Goal: Information Seeking & Learning: Learn about a topic

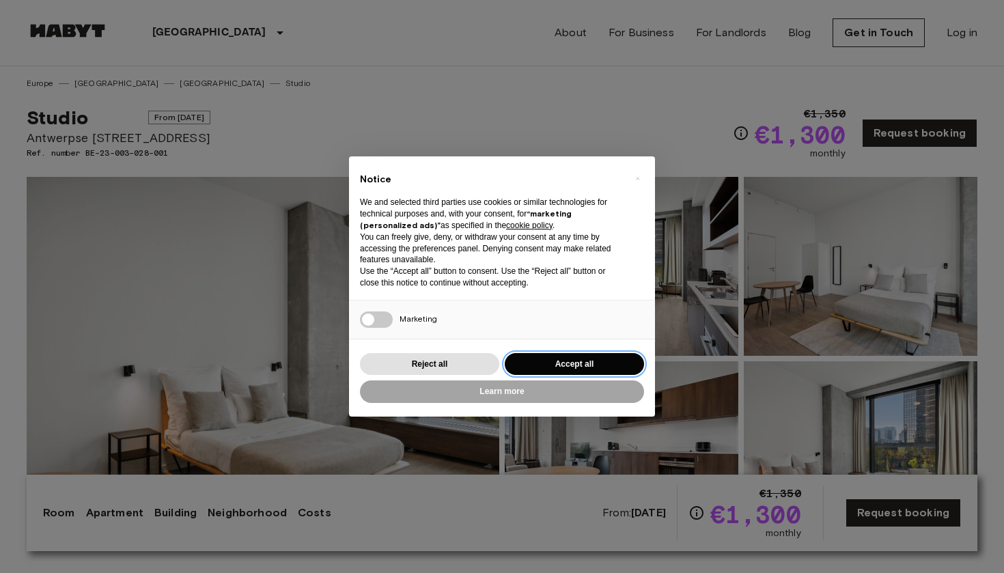
click at [620, 359] on button "Accept all" at bounding box center [574, 364] width 139 height 23
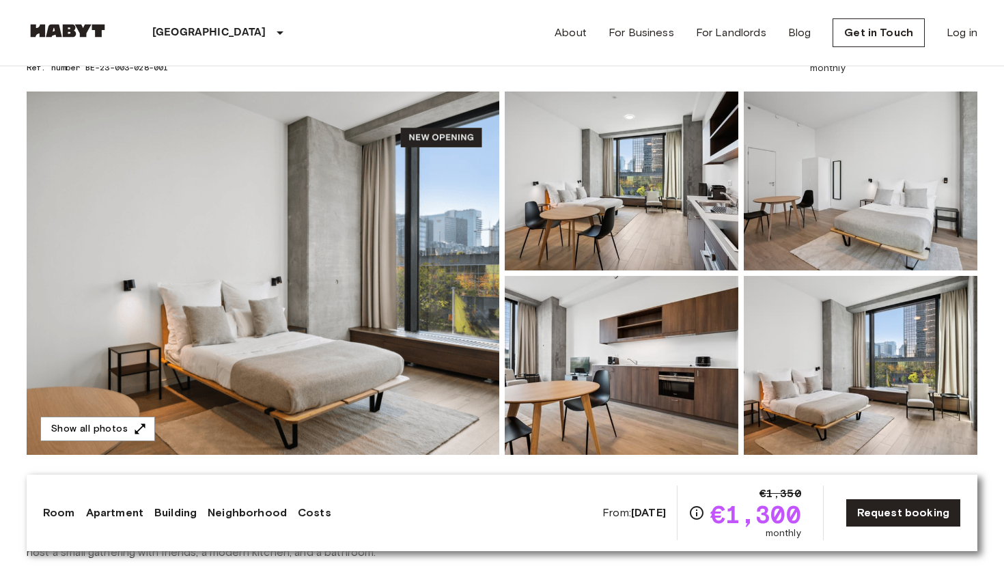
scroll to position [72, 0]
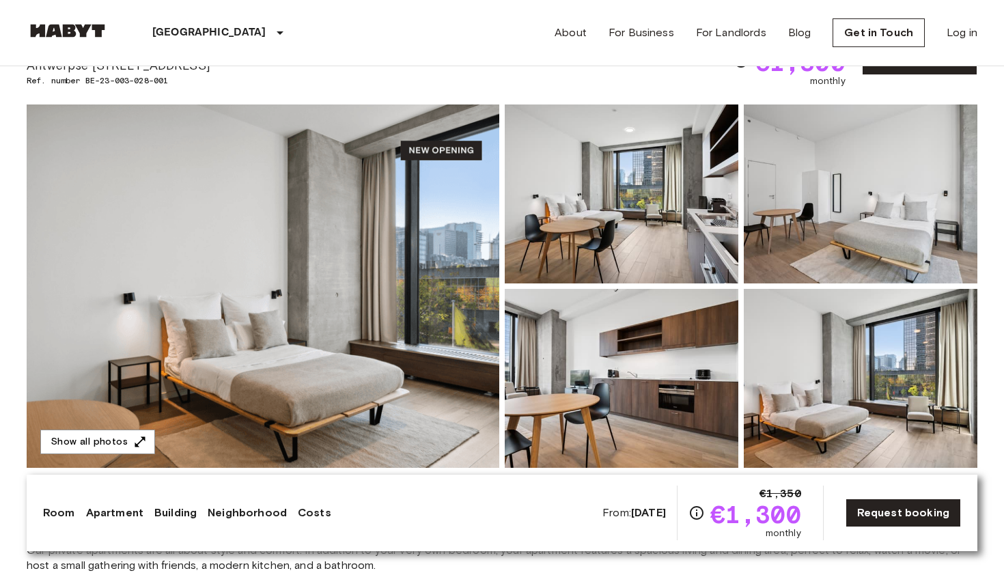
click at [379, 235] on img at bounding box center [263, 286] width 473 height 363
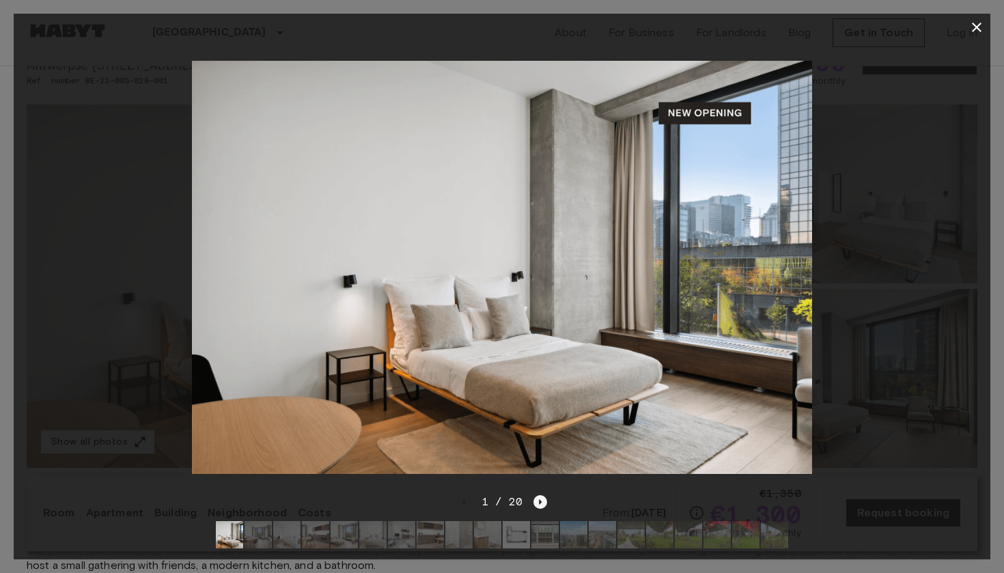
click at [545, 499] on icon "Next image" at bounding box center [541, 502] width 14 height 14
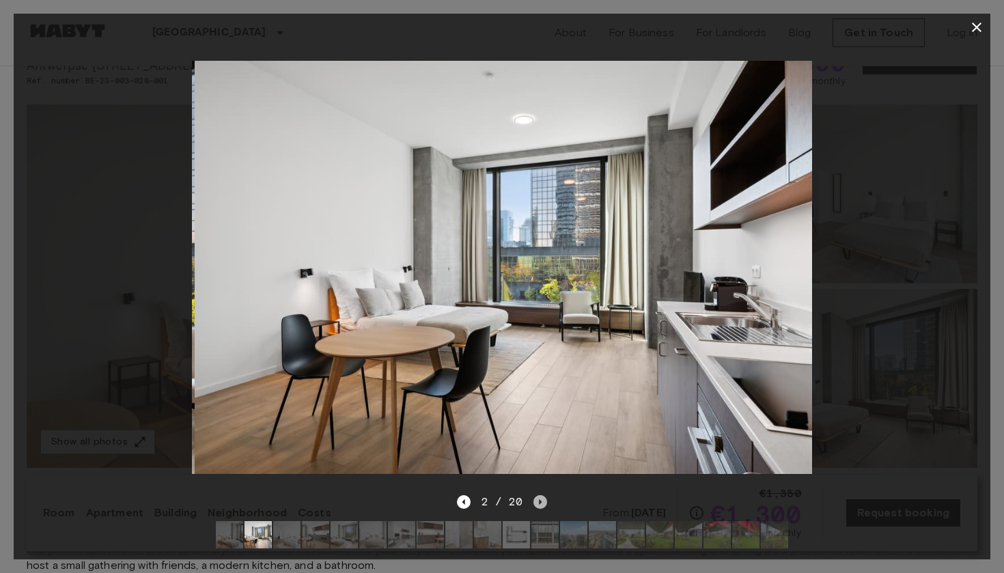
click at [545, 499] on icon "Next image" at bounding box center [541, 502] width 14 height 14
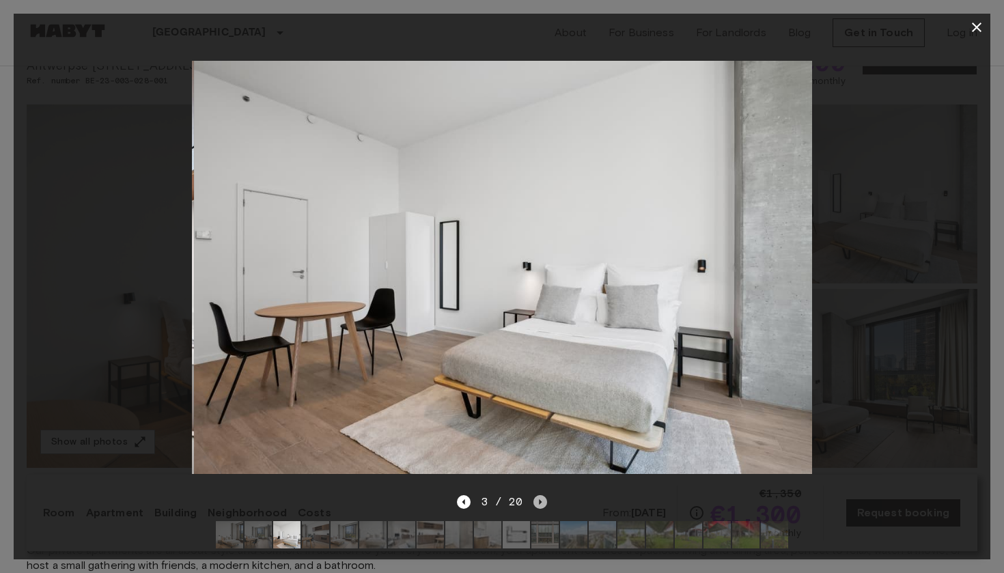
click at [545, 499] on icon "Next image" at bounding box center [541, 502] width 14 height 14
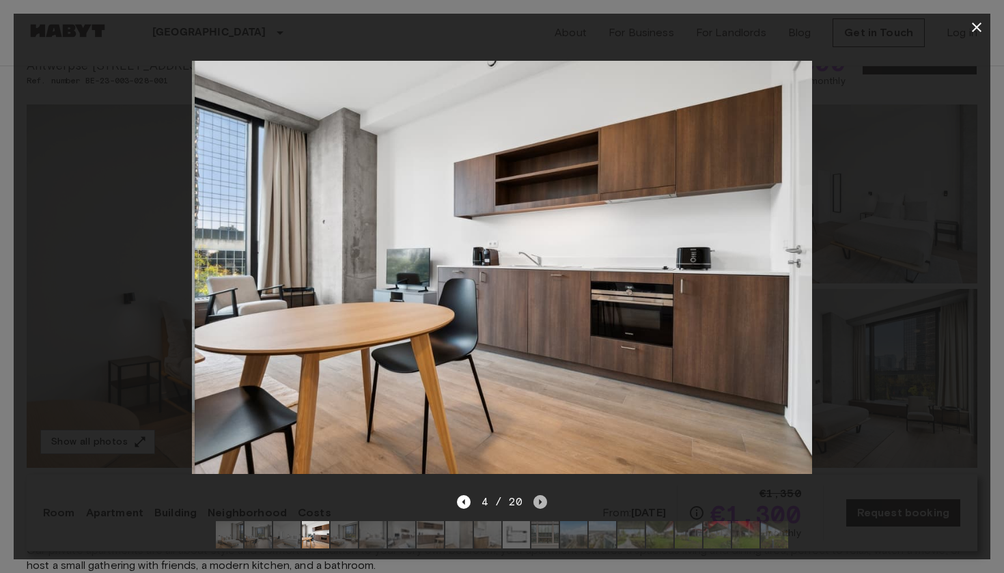
click at [545, 499] on icon "Next image" at bounding box center [541, 502] width 14 height 14
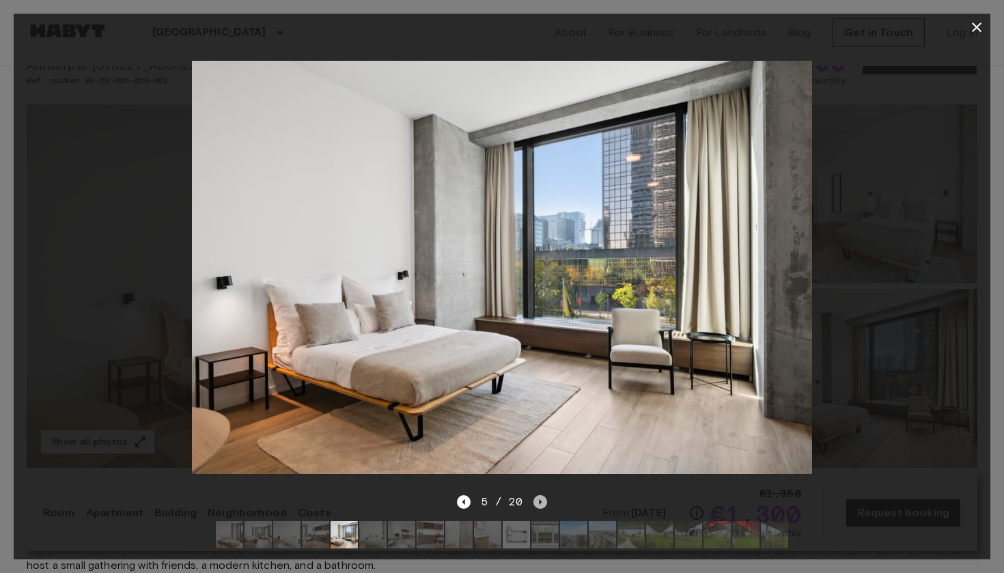
click at [545, 499] on icon "Next image" at bounding box center [541, 502] width 14 height 14
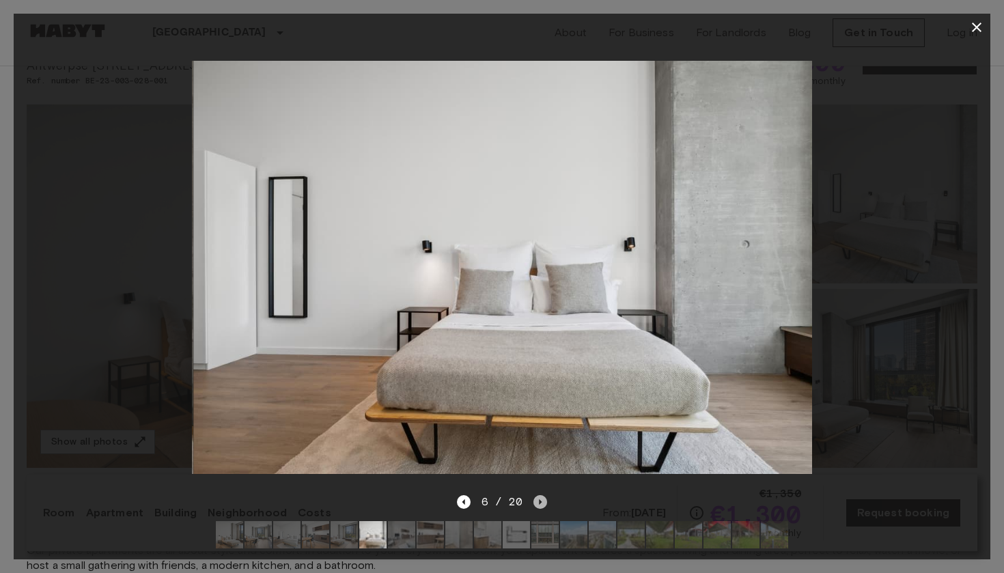
click at [545, 499] on icon "Next image" at bounding box center [541, 502] width 14 height 14
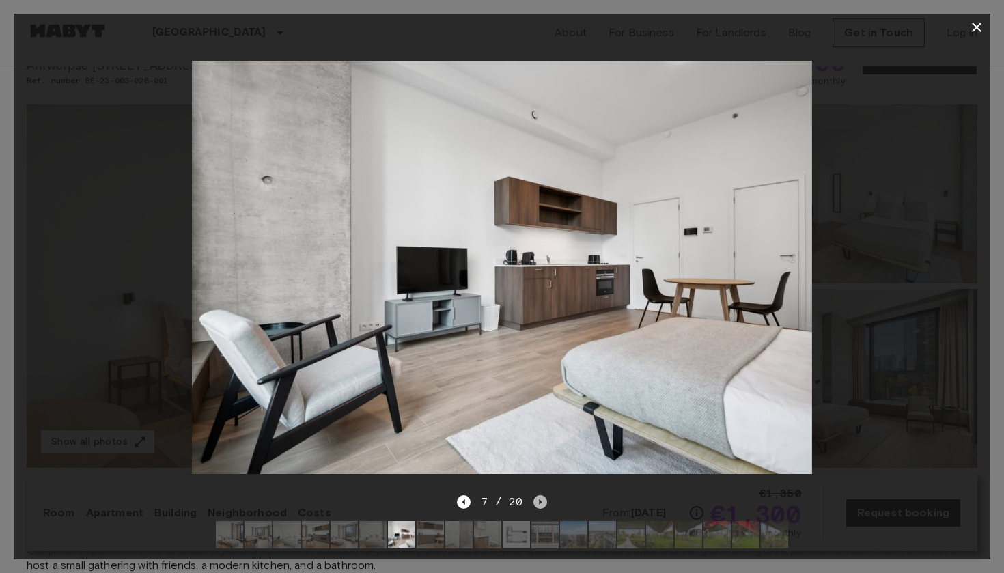
click at [545, 499] on icon "Next image" at bounding box center [541, 502] width 14 height 14
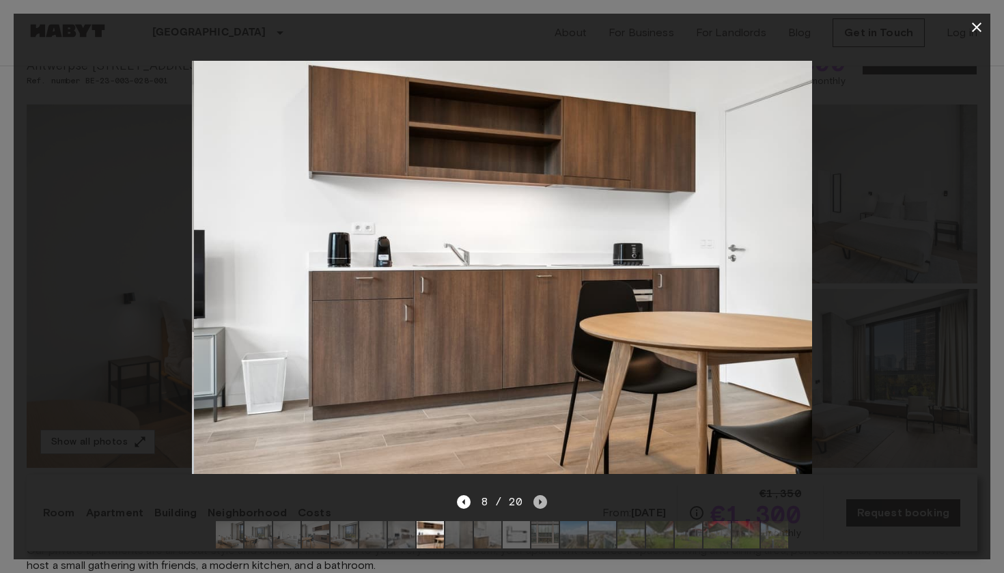
click at [545, 498] on icon "Next image" at bounding box center [541, 502] width 14 height 14
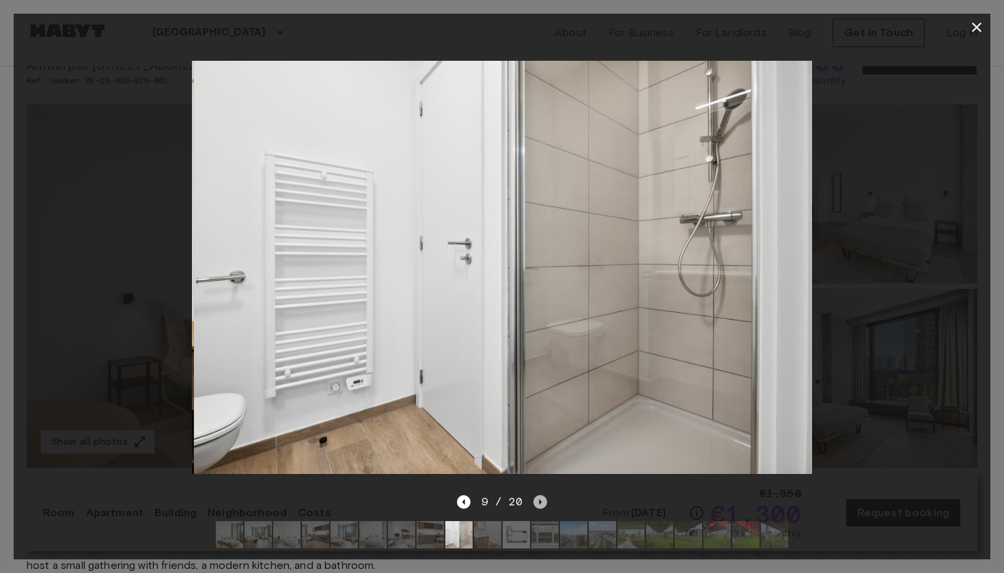
click at [545, 498] on icon "Next image" at bounding box center [541, 502] width 14 height 14
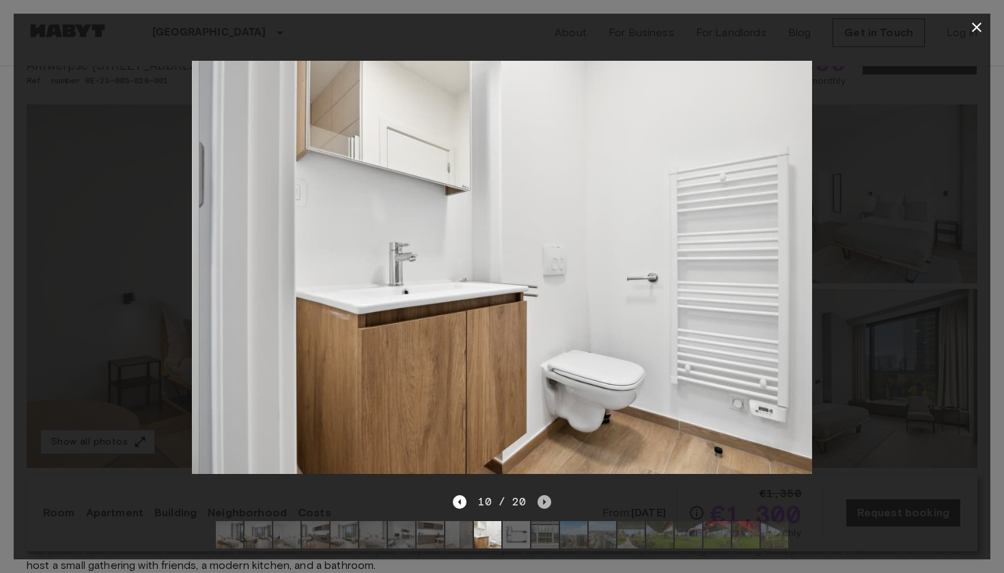
click at [545, 498] on icon "Next image" at bounding box center [545, 502] width 14 height 14
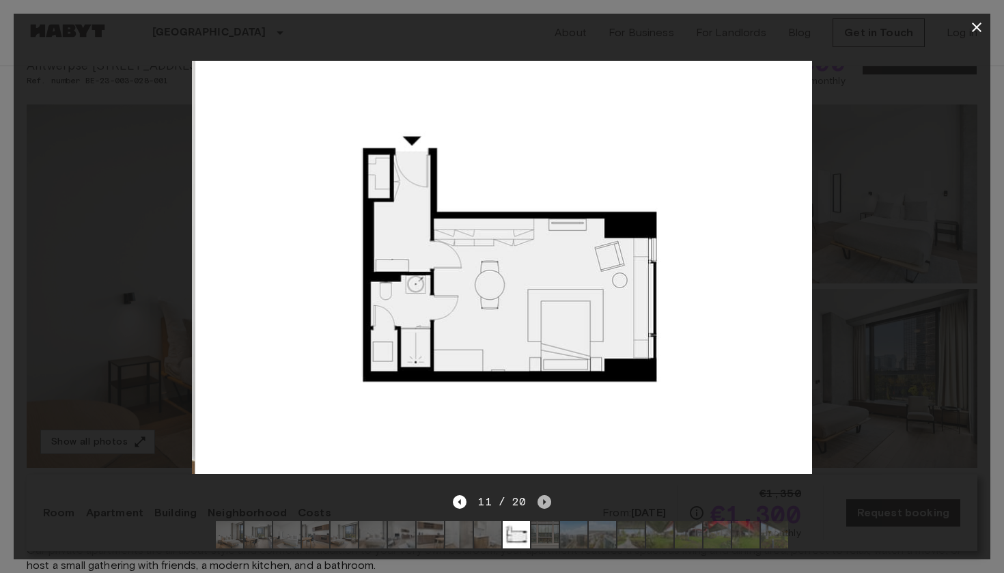
click at [545, 498] on icon "Next image" at bounding box center [545, 502] width 14 height 14
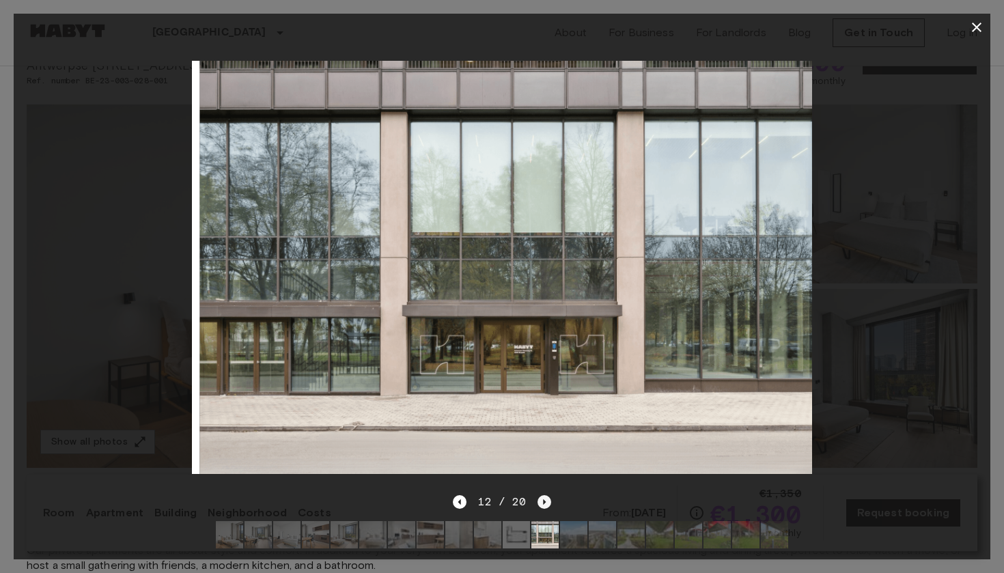
click at [545, 498] on icon "Next image" at bounding box center [545, 502] width 14 height 14
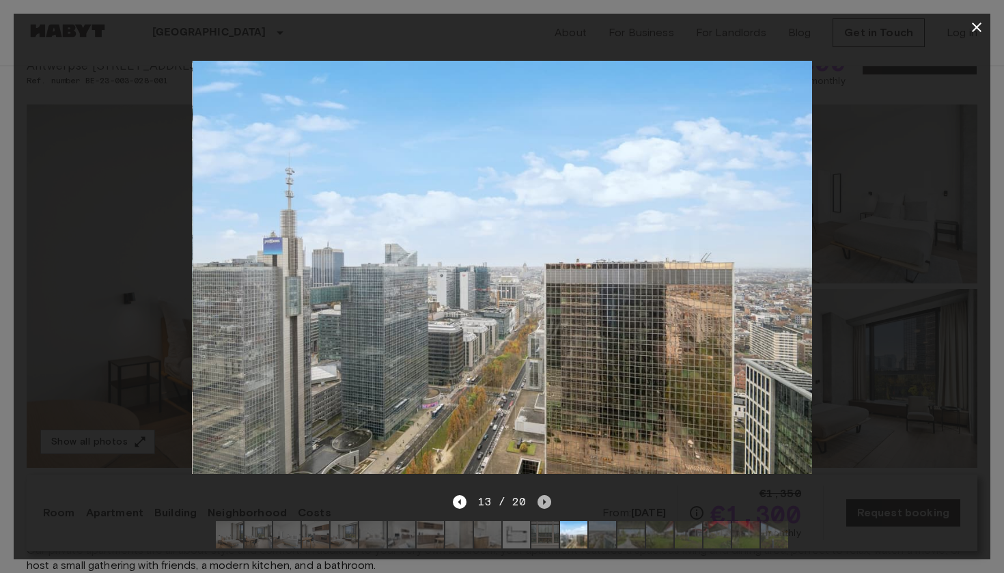
click at [545, 498] on icon "Next image" at bounding box center [545, 502] width 14 height 14
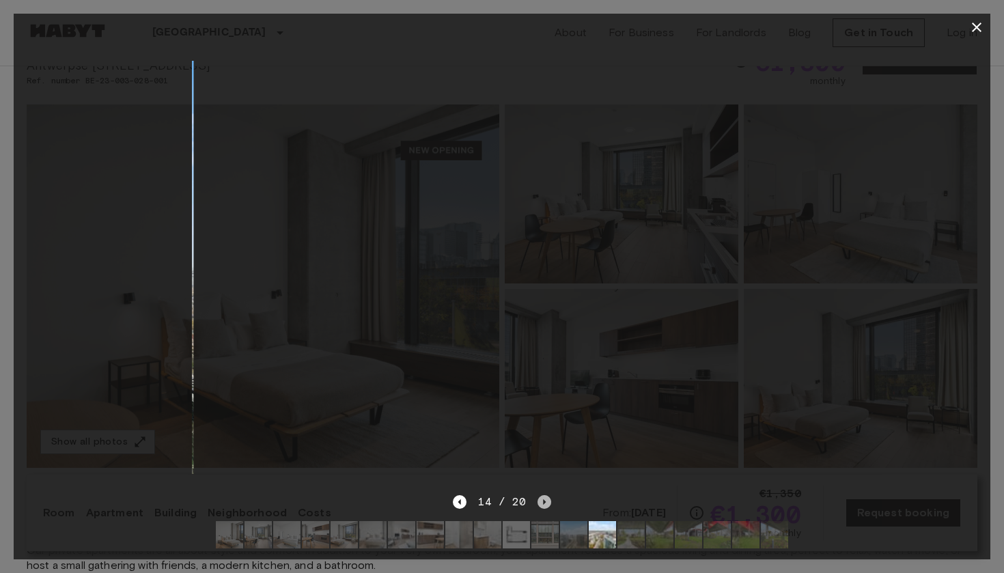
click at [545, 498] on icon "Next image" at bounding box center [545, 502] width 14 height 14
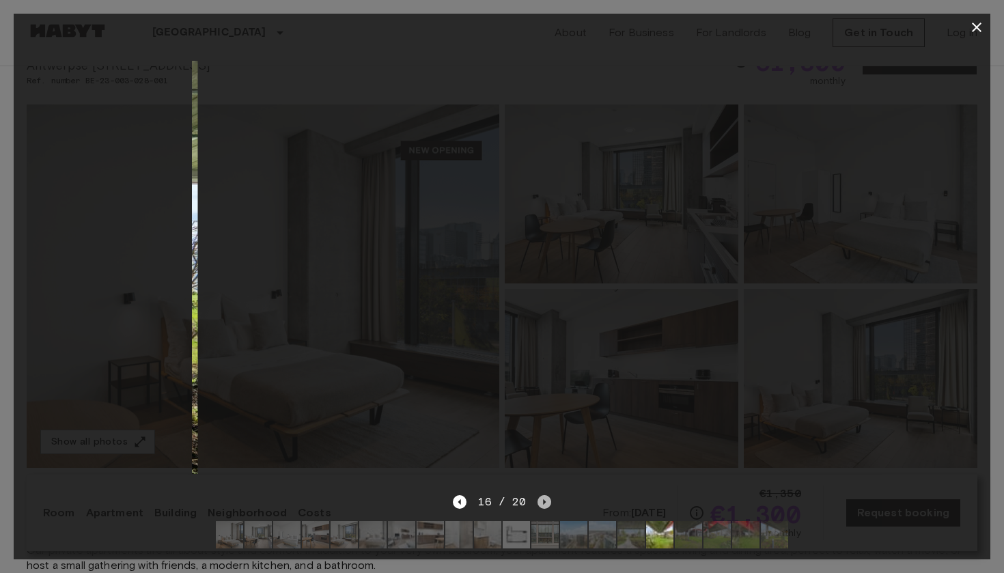
click at [545, 498] on icon "Next image" at bounding box center [545, 502] width 14 height 14
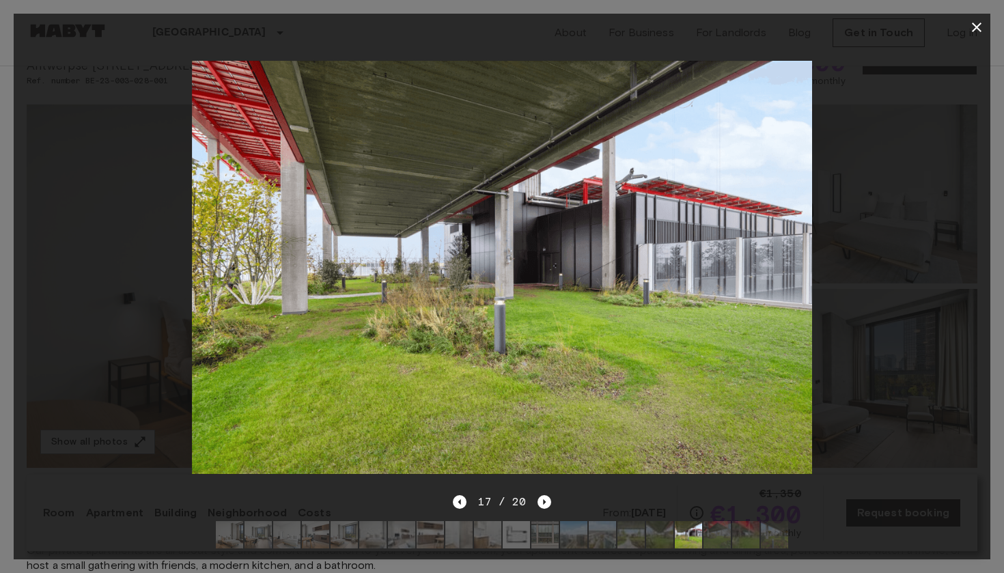
click at [979, 31] on icon "button" at bounding box center [977, 27] width 16 height 16
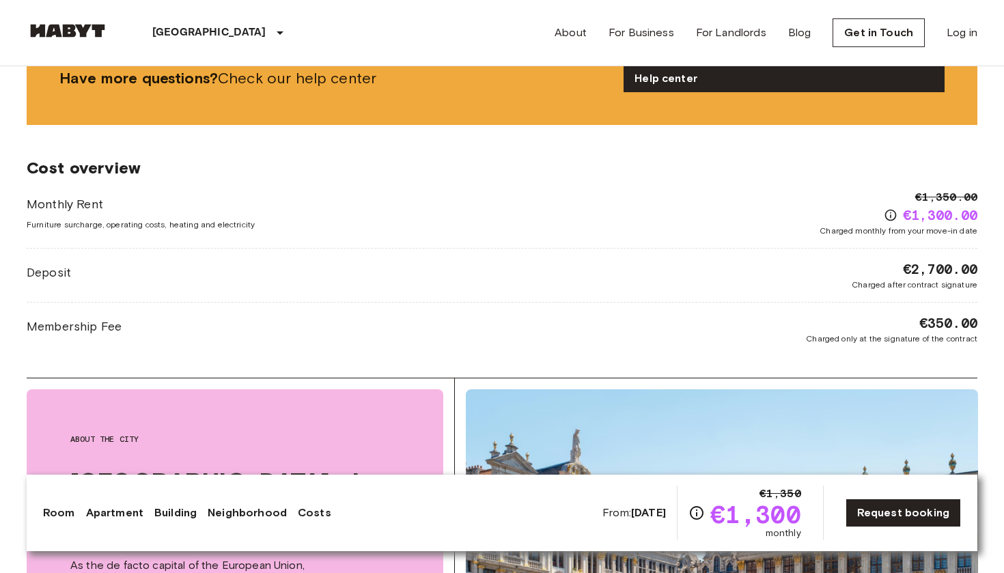
scroll to position [1666, 0]
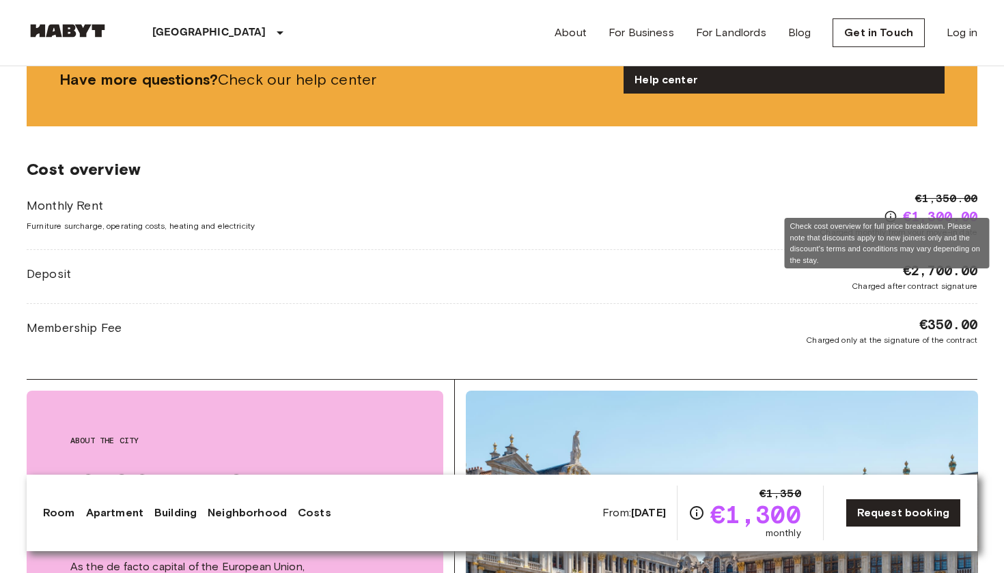
click at [890, 210] on icon "Check cost overview for full price breakdown. Please note that discounts apply …" at bounding box center [891, 217] width 14 height 14
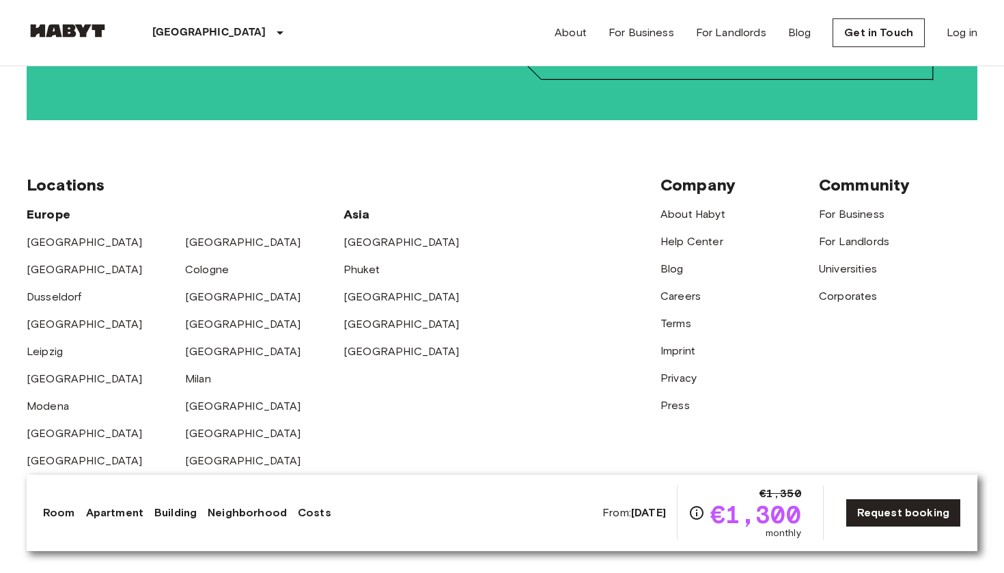
scroll to position [3197, 0]
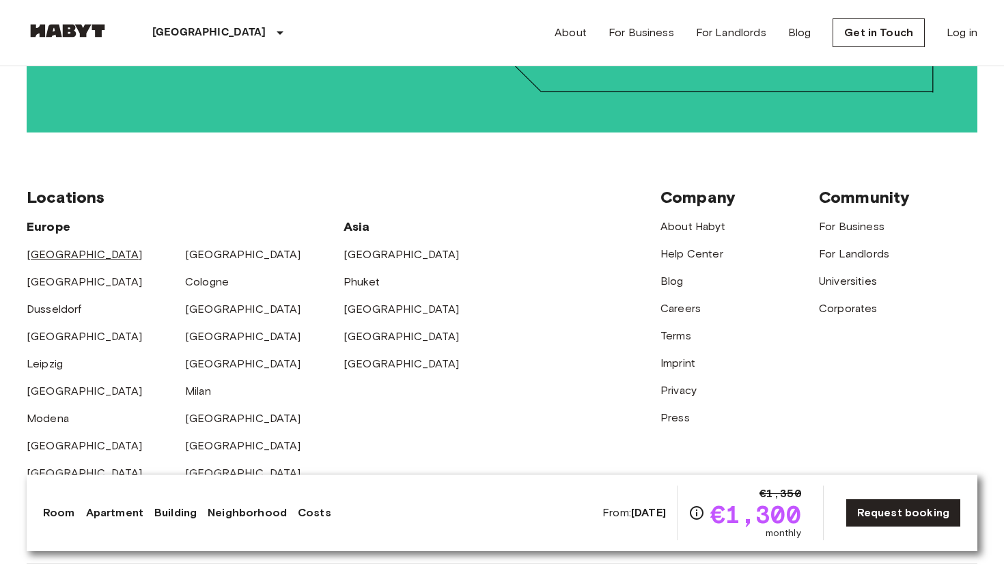
click at [29, 248] on link "[GEOGRAPHIC_DATA]" at bounding box center [85, 254] width 116 height 13
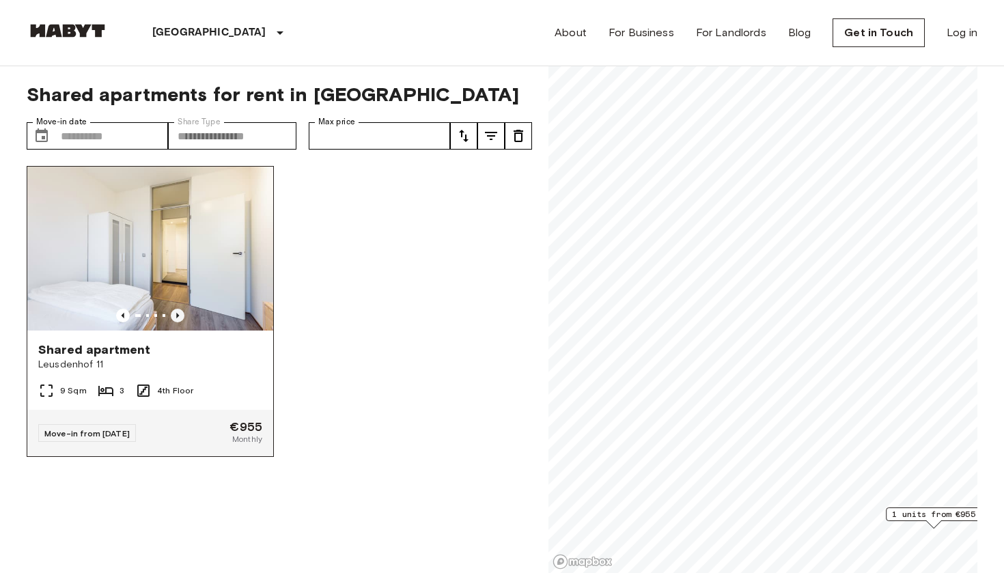
click at [177, 316] on icon "Previous image" at bounding box center [177, 315] width 3 height 5
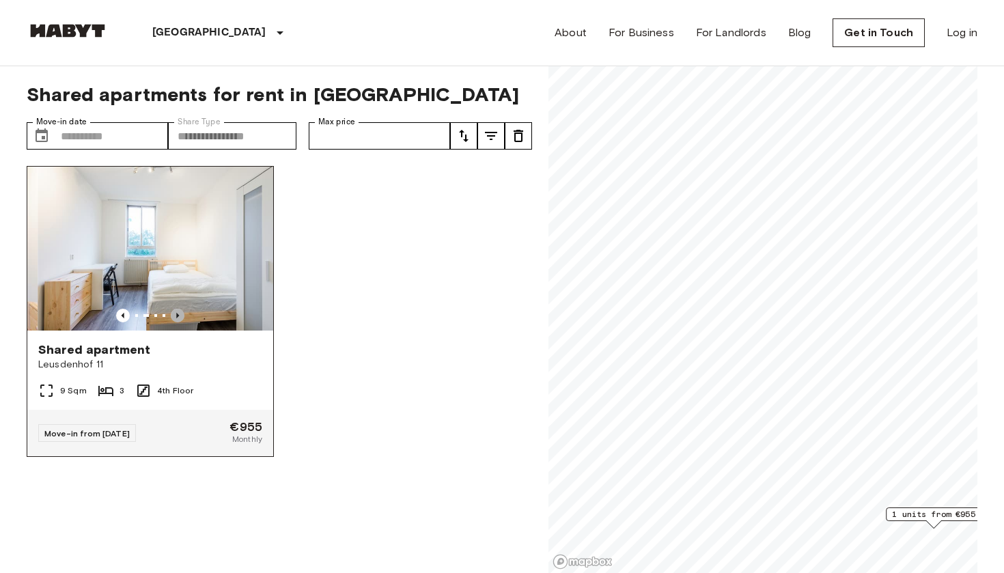
click at [177, 316] on icon "Previous image" at bounding box center [177, 315] width 3 height 5
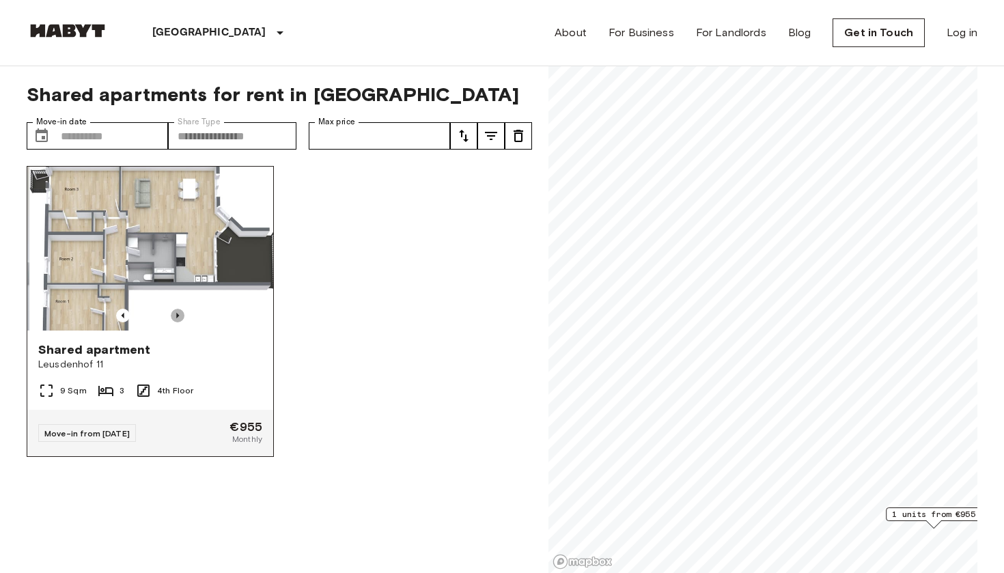
click at [177, 316] on icon "Previous image" at bounding box center [177, 315] width 3 height 5
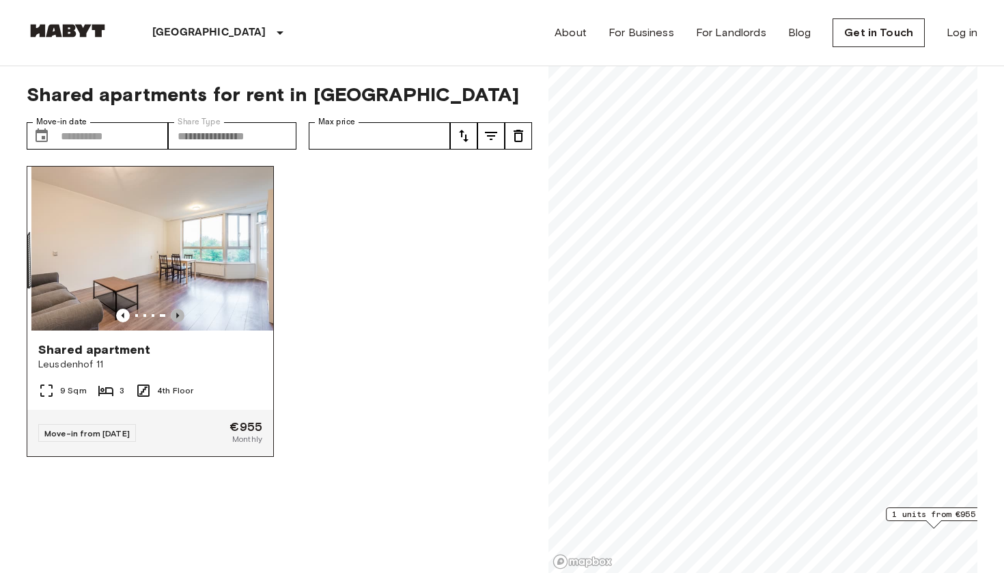
click at [177, 316] on icon "Previous image" at bounding box center [177, 315] width 3 height 5
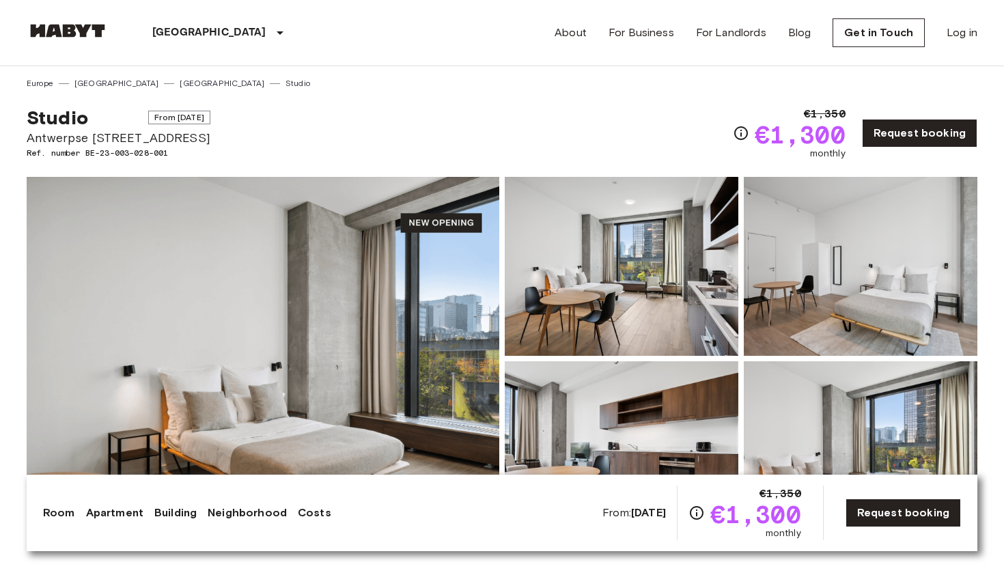
scroll to position [3197, 0]
